Goal: Task Accomplishment & Management: Manage account settings

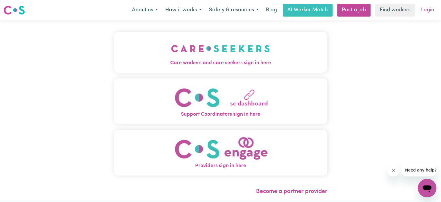
click at [424, 10] on link "Login" at bounding box center [428, 10] width 20 height 13
click at [429, 11] on link "Login" at bounding box center [428, 10] width 20 height 13
click at [238, 60] on span "Care workers and care seekers sign in here" at bounding box center [221, 63] width 214 height 8
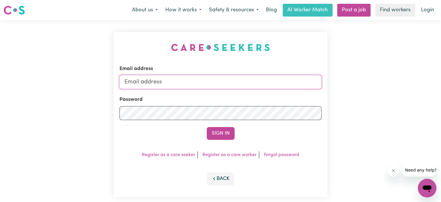
click at [260, 84] on input "Email address" at bounding box center [220, 82] width 202 height 14
click at [241, 95] on form "Email address Password Sign In" at bounding box center [220, 102] width 202 height 75
click at [164, 86] on input "Email address" at bounding box center [220, 82] width 202 height 14
type input "[EMAIL_ADDRESS][DOMAIN_NAME]"
click at [207, 127] on button "Sign In" at bounding box center [221, 133] width 28 height 13
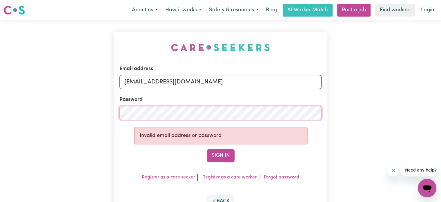
click at [207, 149] on button "Sign In" at bounding box center [221, 155] width 28 height 13
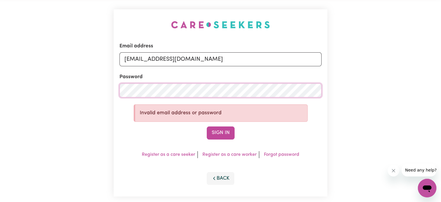
scroll to position [58, 0]
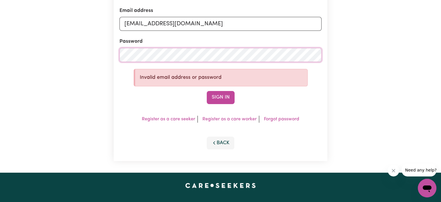
click at [207, 91] on button "Sign In" at bounding box center [221, 97] width 28 height 13
click at [280, 117] on link "Forgot password" at bounding box center [281, 119] width 35 height 5
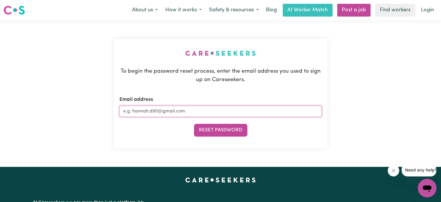
click at [195, 112] on input "Email address" at bounding box center [220, 111] width 202 height 11
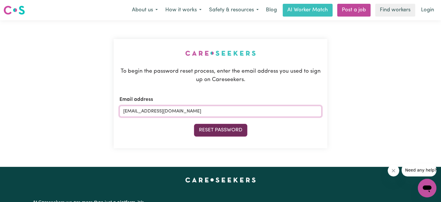
type input "[EMAIL_ADDRESS][DOMAIN_NAME]"
click at [211, 127] on button "Reset Password" at bounding box center [220, 130] width 53 height 13
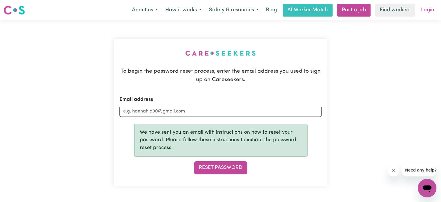
click at [425, 10] on link "Login" at bounding box center [428, 10] width 20 height 13
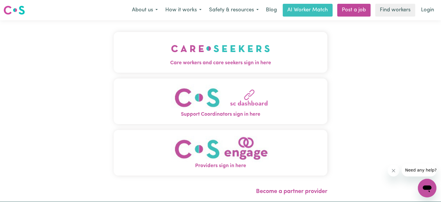
click at [185, 58] on img "Care workers and care seekers sign in here" at bounding box center [220, 48] width 99 height 21
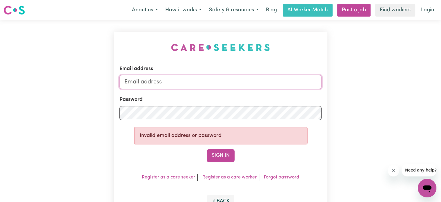
click at [205, 80] on input "Email address" at bounding box center [220, 82] width 202 height 14
type input "[EMAIL_ADDRESS][DOMAIN_NAME]"
click at [207, 149] on button "Sign In" at bounding box center [221, 155] width 28 height 13
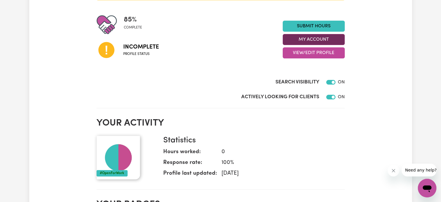
scroll to position [87, 0]
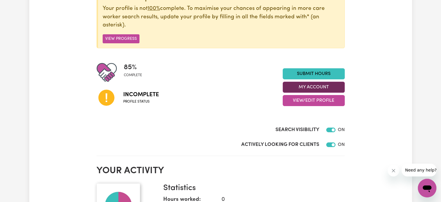
click at [308, 84] on button "My Account" at bounding box center [314, 86] width 62 height 11
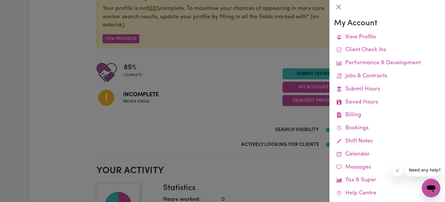
click at [237, 93] on div at bounding box center [222, 101] width 445 height 202
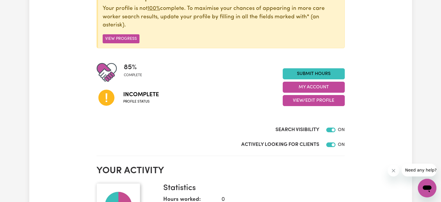
scroll to position [0, 0]
